Goal: Task Accomplishment & Management: Manage account settings

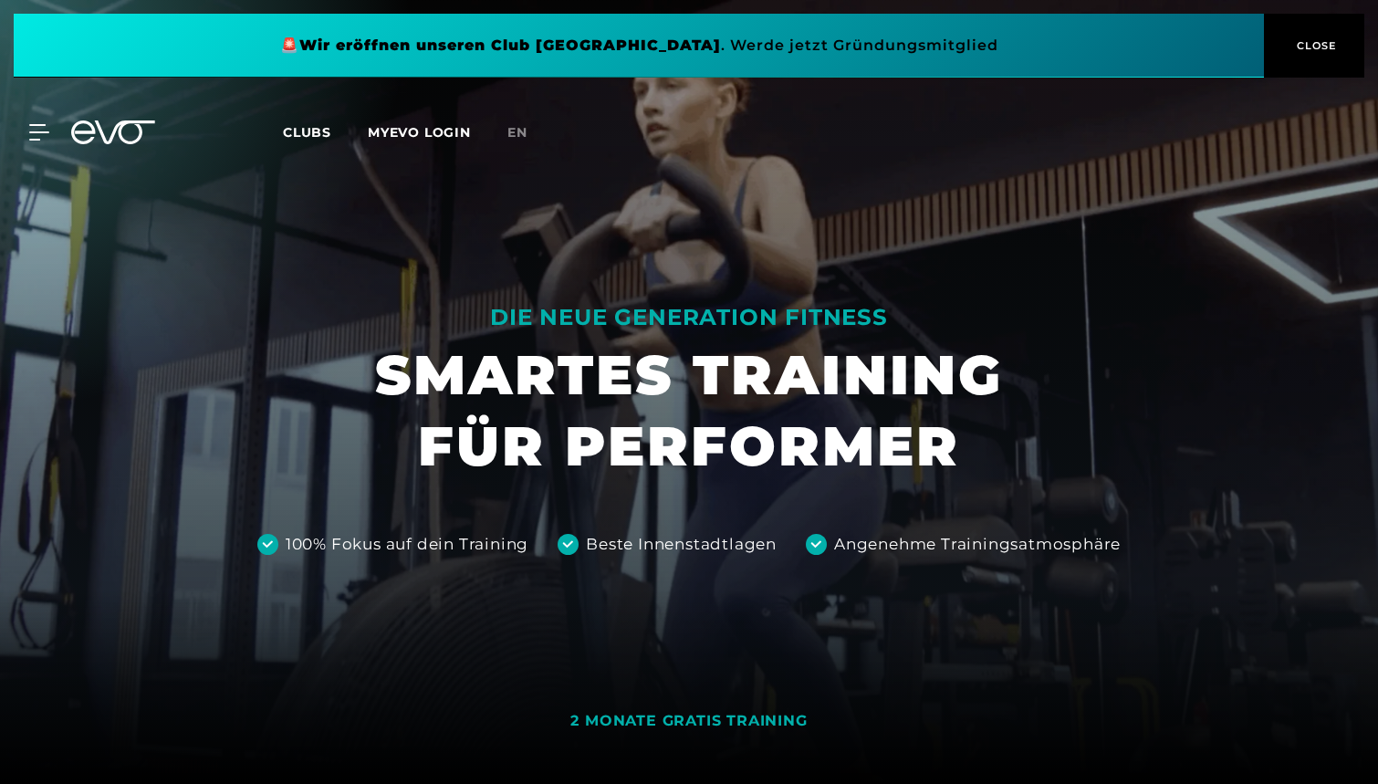
click at [1323, 46] on span "CLOSE" at bounding box center [1315, 45] width 45 height 16
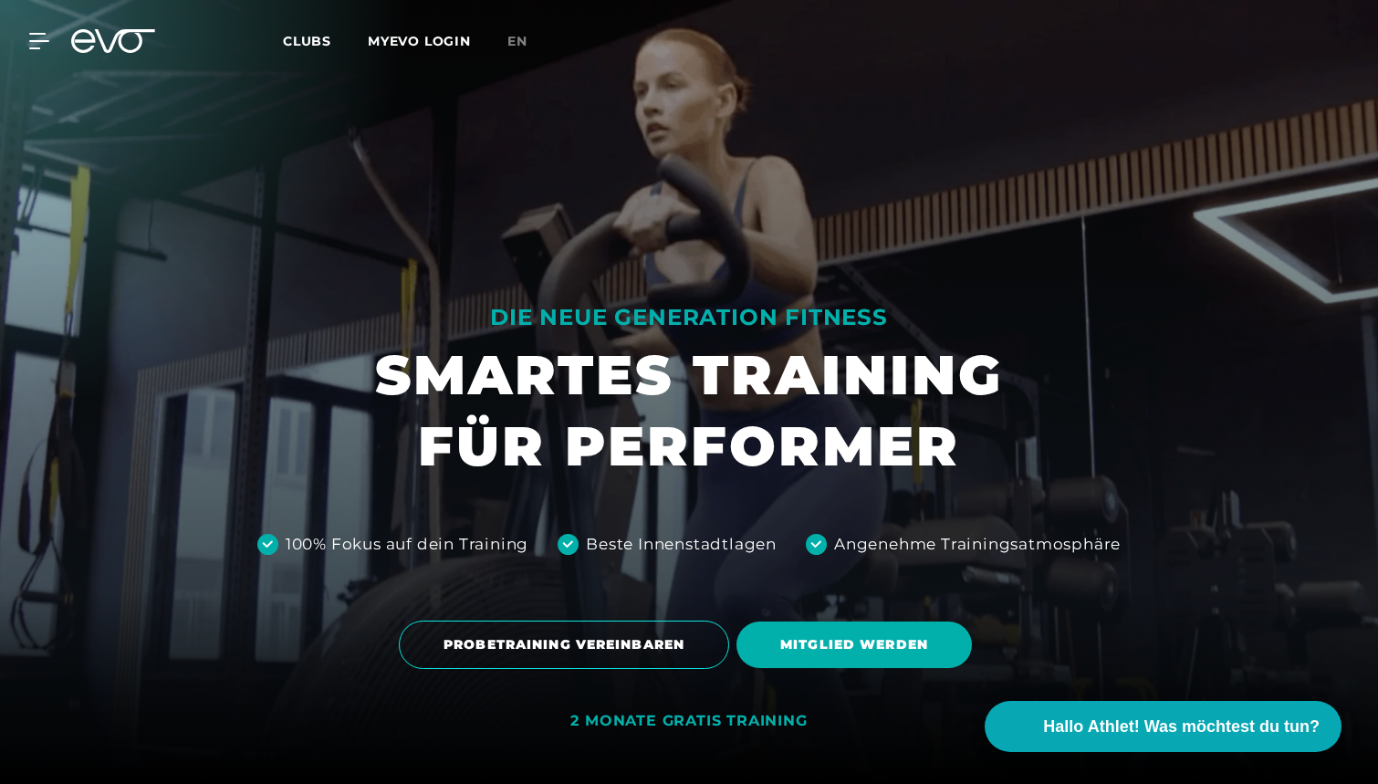
click at [451, 47] on link "MYEVO LOGIN" at bounding box center [419, 41] width 103 height 16
click at [400, 41] on link "MYEVO LOGIN" at bounding box center [419, 41] width 103 height 16
click at [383, 39] on link "MYEVO LOGIN" at bounding box center [419, 41] width 103 height 16
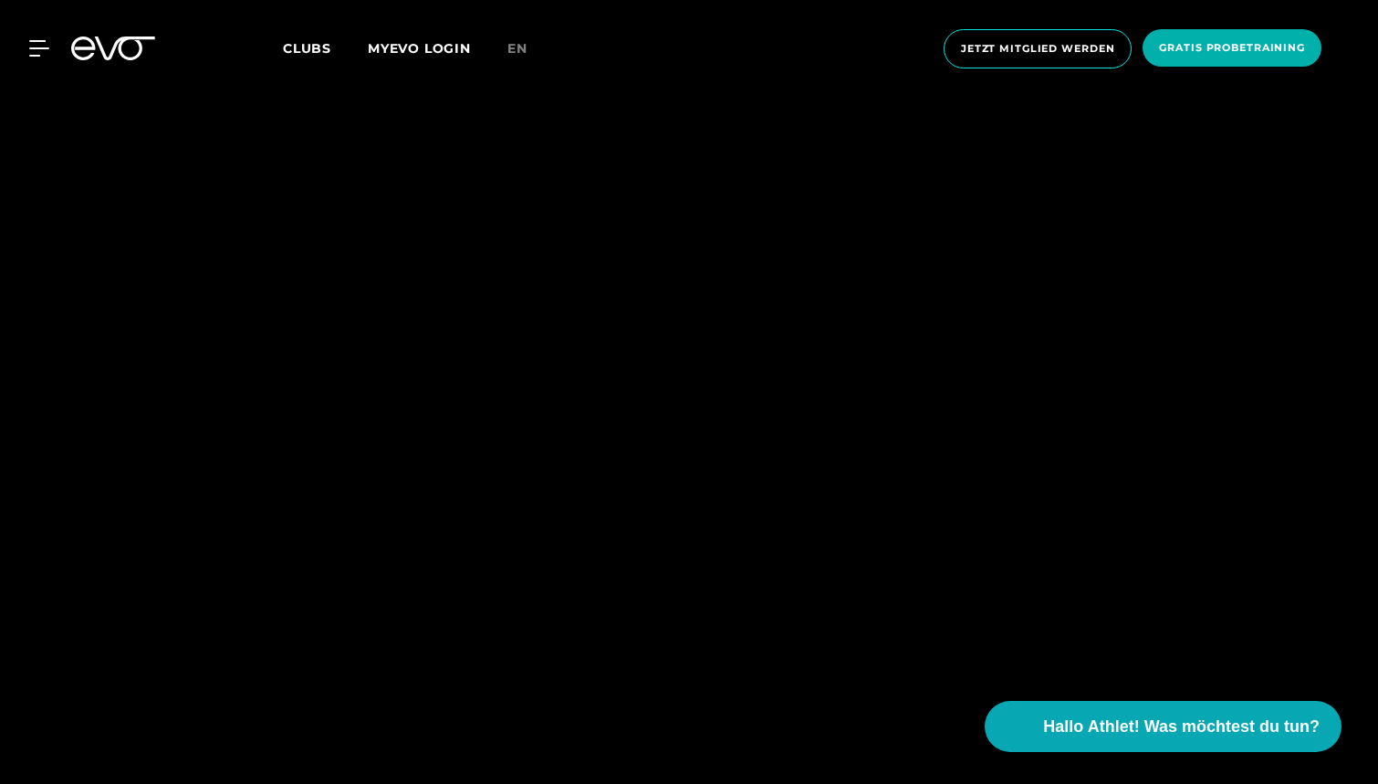
scroll to position [-11, 0]
